Goal: Task Accomplishment & Management: Manage account settings

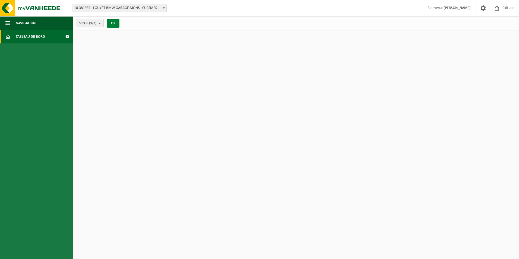
click at [114, 21] on button "OK" at bounding box center [113, 23] width 12 height 9
click at [45, 35] on span "Tableau de bord" at bounding box center [30, 37] width 29 height 14
click at [70, 37] on span at bounding box center [67, 37] width 12 height 14
click at [96, 27] on div "Site(s) (3/3) Tout sélectionner Tout désélectionner Sélectionner les actifs LOU…" at bounding box center [99, 23] width 52 height 12
click at [99, 24] on button "Site(s) (3/3)" at bounding box center [90, 23] width 28 height 8
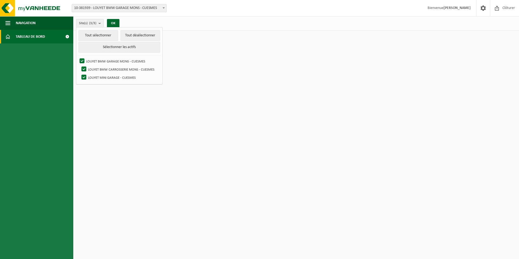
click at [80, 68] on li "LOUYET BMW CARROSSERIE MONS - CUESMES" at bounding box center [120, 69] width 81 height 8
click at [84, 69] on label "LOUYET BMW CARROSSERIE MONS - CUESMES" at bounding box center [120, 69] width 80 height 8
click at [80, 65] on input "LOUYET BMW CARROSSERIE MONS - CUESMES" at bounding box center [79, 65] width 0 height 0
checkbox input "false"
click at [86, 77] on label "LOUYET MINI GARAGE - CUESMES" at bounding box center [120, 77] width 80 height 8
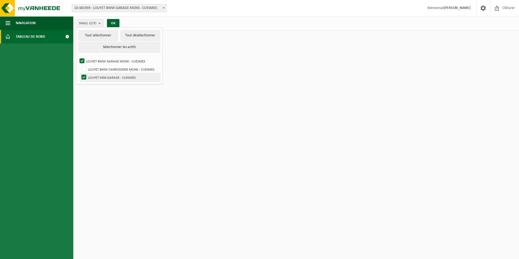
click at [80, 73] on input "LOUYET MINI GARAGE - CUESMES" at bounding box center [79, 73] width 0 height 0
checkbox input "false"
click at [147, 17] on div "Site(s) (1/3) Tout sélectionner Tout désélectionner Sélectionner les actifs LOU…" at bounding box center [296, 23] width 446 height 14
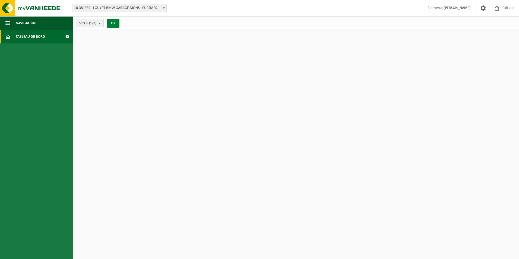
click at [112, 24] on button "OK" at bounding box center [113, 23] width 12 height 9
